Goal: Task Accomplishment & Management: Manage account settings

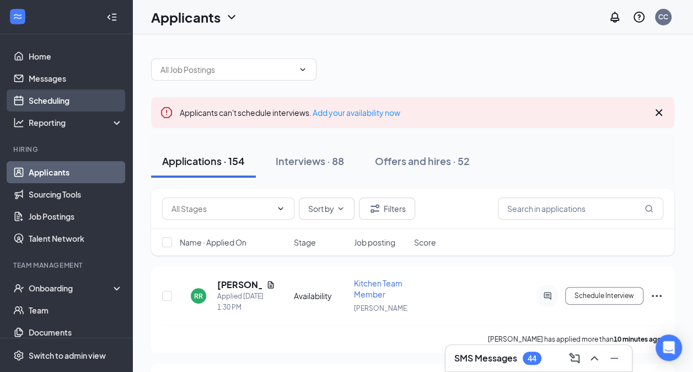
click at [77, 98] on link "Scheduling" at bounding box center [76, 100] width 94 height 22
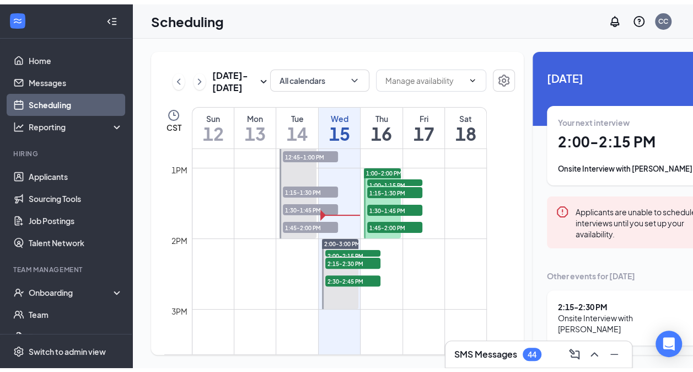
scroll to position [903, 0]
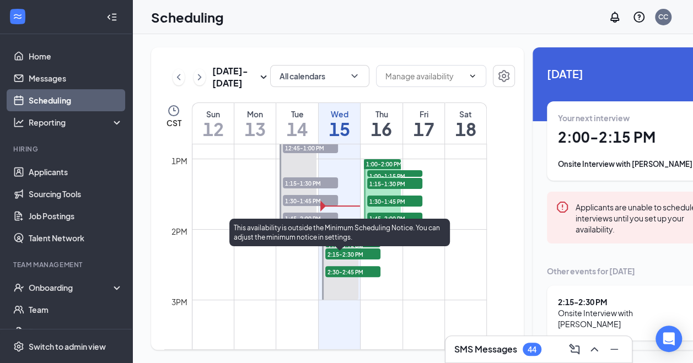
click at [352, 252] on span "2:00-2:15 PM" at bounding box center [352, 246] width 55 height 11
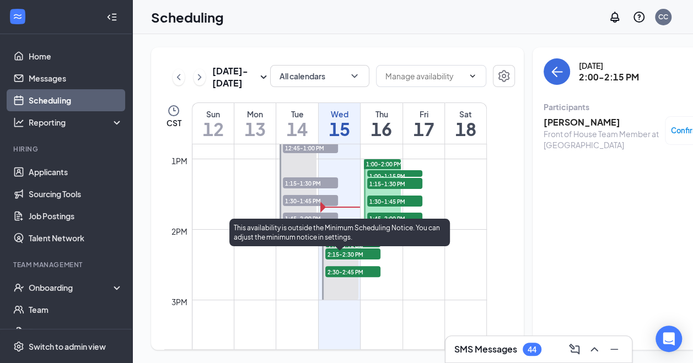
click at [373, 260] on span "2:15-2:30 PM" at bounding box center [352, 254] width 55 height 11
click at [371, 260] on span "2:15-2:30 PM" at bounding box center [352, 254] width 55 height 11
click at [373, 277] on span "2:30-2:45 PM" at bounding box center [352, 271] width 55 height 11
click at [355, 252] on span "2:00-2:15 PM" at bounding box center [352, 246] width 55 height 11
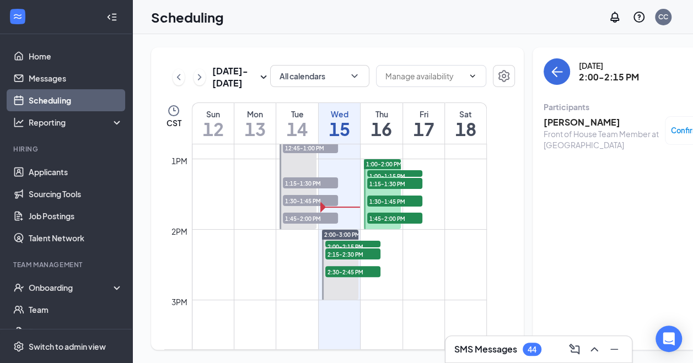
drag, startPoint x: 583, startPoint y: 121, endPoint x: 511, endPoint y: 116, distance: 72.4
click at [511, 116] on div "[DATE] - [DATE] All calendars CST Sun 12 Mon 13 Tue 14 Wed 15 Thu 16 Fri 17 Sat…" at bounding box center [443, 198] width 584 height 303
copy h3 "[PERSON_NAME]"
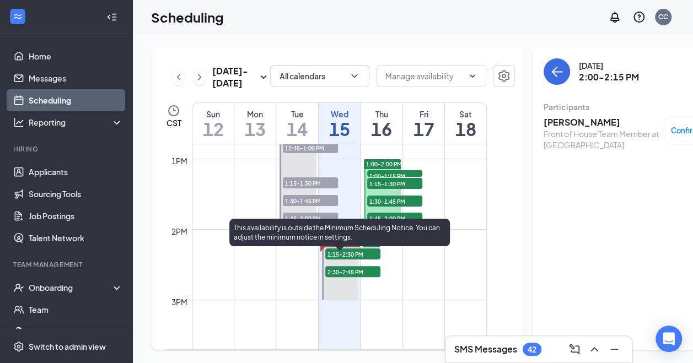
click at [357, 260] on span "2:15-2:30 PM" at bounding box center [352, 254] width 55 height 11
click at [371, 277] on span "2:30-2:45 PM" at bounding box center [352, 271] width 55 height 11
click at [364, 260] on span "2:15-2:30 PM" at bounding box center [352, 254] width 55 height 11
click at [353, 277] on span "2:30-2:45 PM" at bounding box center [352, 271] width 55 height 11
click at [355, 277] on span "2:30-2:45 PM" at bounding box center [352, 271] width 55 height 11
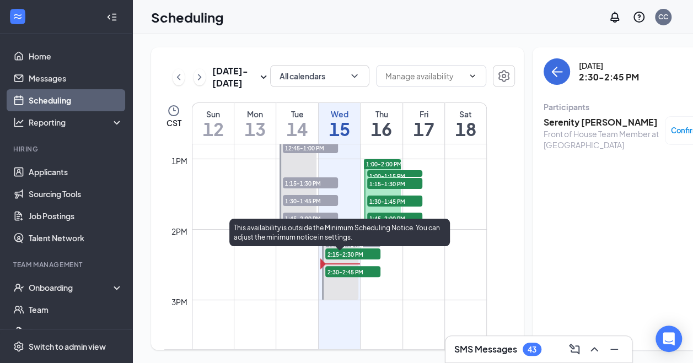
click at [359, 260] on span "2:15-2:30 PM" at bounding box center [352, 254] width 55 height 11
click at [351, 277] on span "2:30-2:45 PM" at bounding box center [352, 271] width 55 height 11
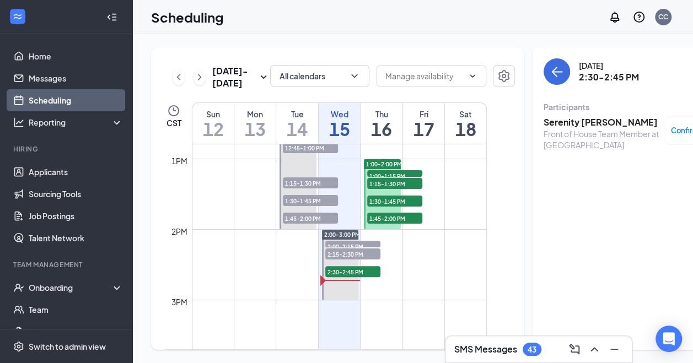
click at [391, 181] on span "1:00-1:15 PM" at bounding box center [394, 175] width 55 height 11
click at [393, 189] on span "1:15-1:30 PM" at bounding box center [394, 183] width 55 height 11
click at [395, 207] on span "1:30-1:45 PM" at bounding box center [394, 201] width 55 height 11
click at [401, 224] on span "1:45-2:00 PM" at bounding box center [394, 218] width 55 height 11
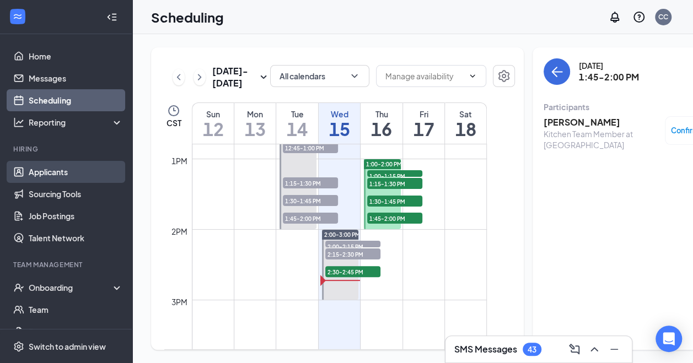
click at [92, 177] on link "Applicants" at bounding box center [76, 172] width 94 height 22
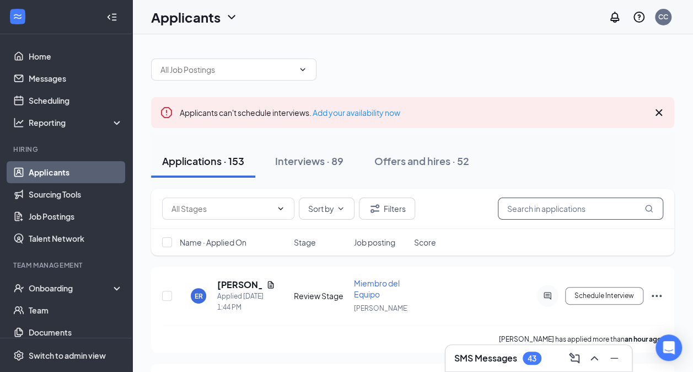
click at [556, 215] on input "text" at bounding box center [580, 208] width 165 height 22
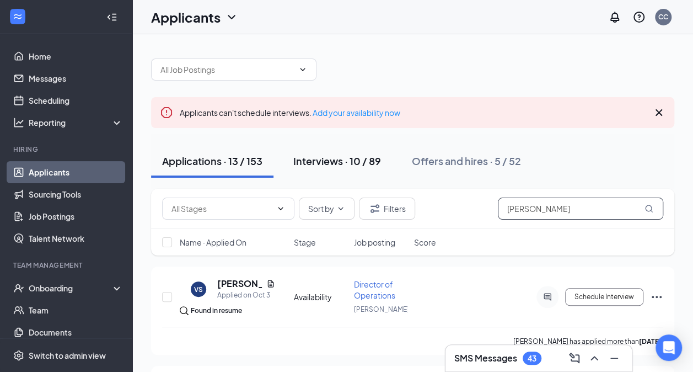
type input "[PERSON_NAME]"
click at [351, 160] on div "Interviews · 10 / 89" at bounding box center [337, 161] width 88 height 14
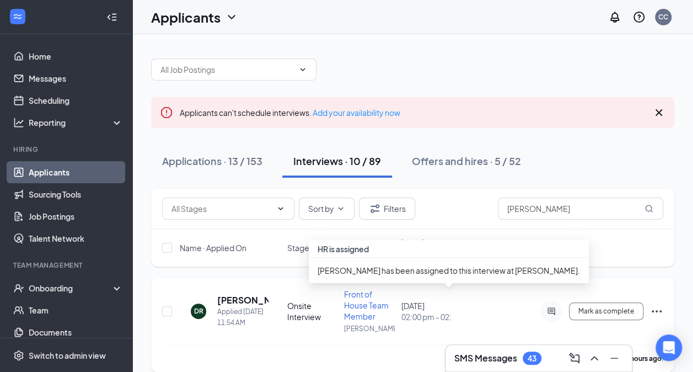
click at [419, 301] on div "[DATE] 02:00 pm - 02:30 pm" at bounding box center [426, 311] width 50 height 22
